Goal: Transaction & Acquisition: Purchase product/service

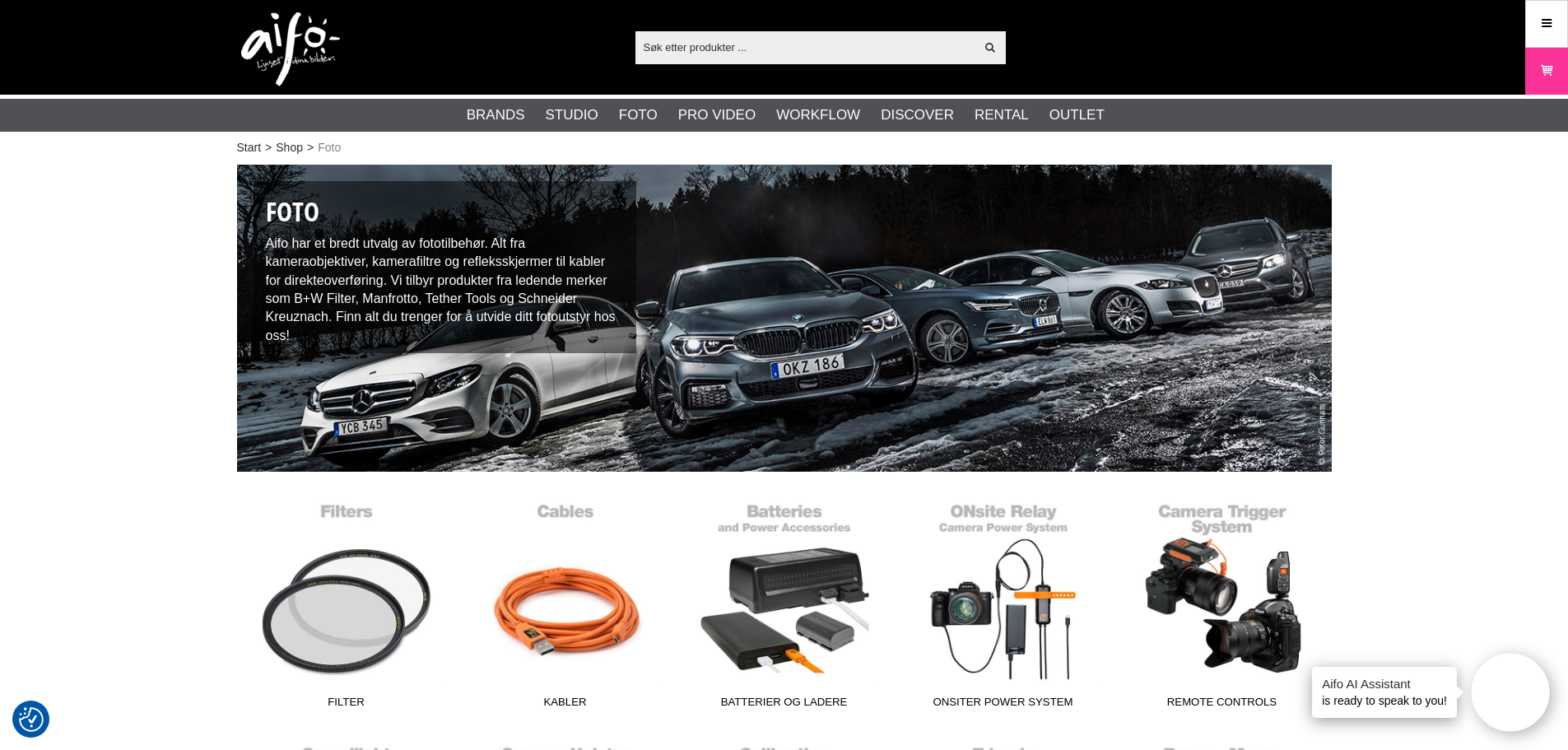
click at [675, 57] on input "text" at bounding box center [805, 47] width 340 height 25
paste input "MC-14"
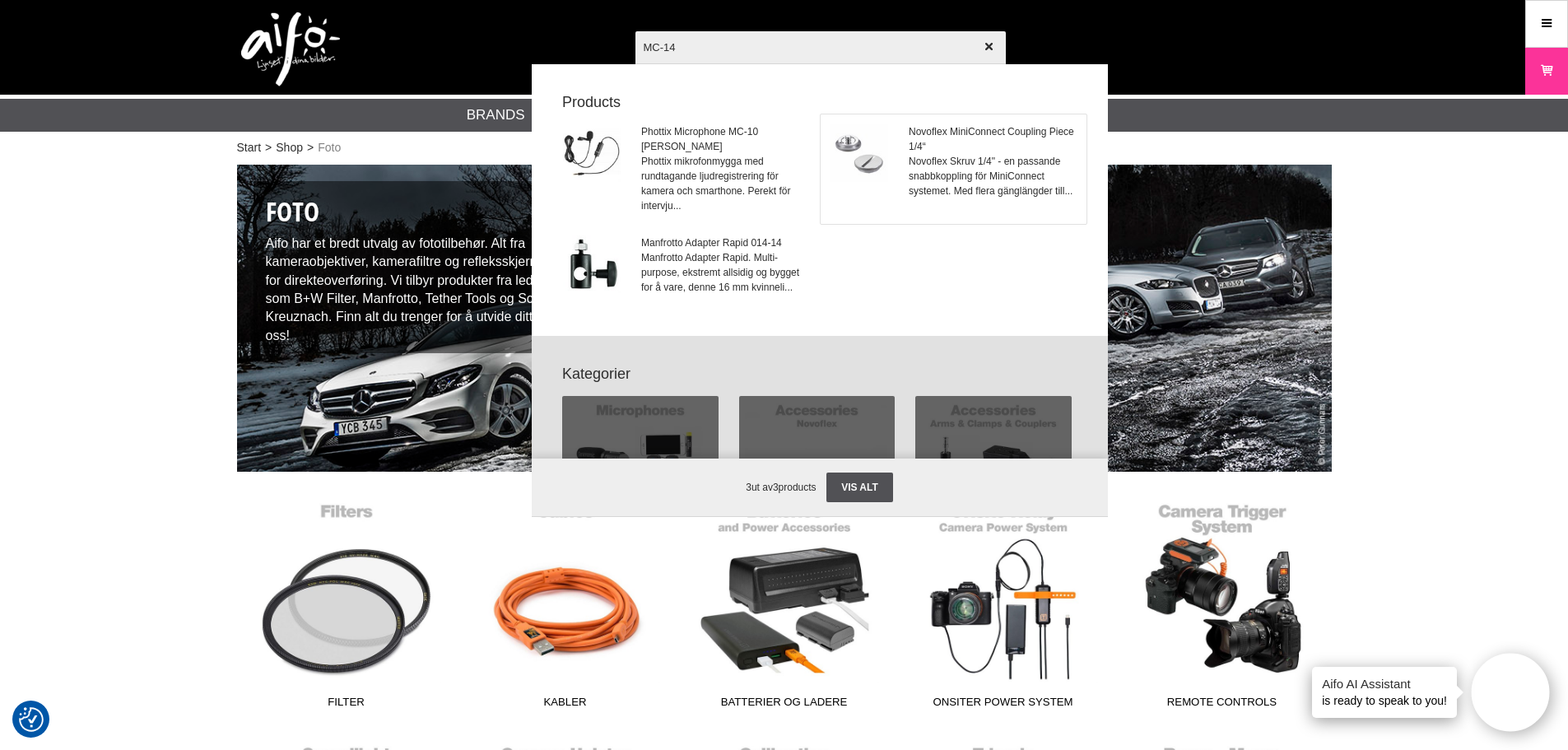
type input "MC-14"
click at [918, 168] on span "Novoflex Skruv 1/4" - en passande snabbkoppling för MiniConnect systemet. Med f…" at bounding box center [992, 176] width 167 height 44
